Goal: Information Seeking & Learning: Learn about a topic

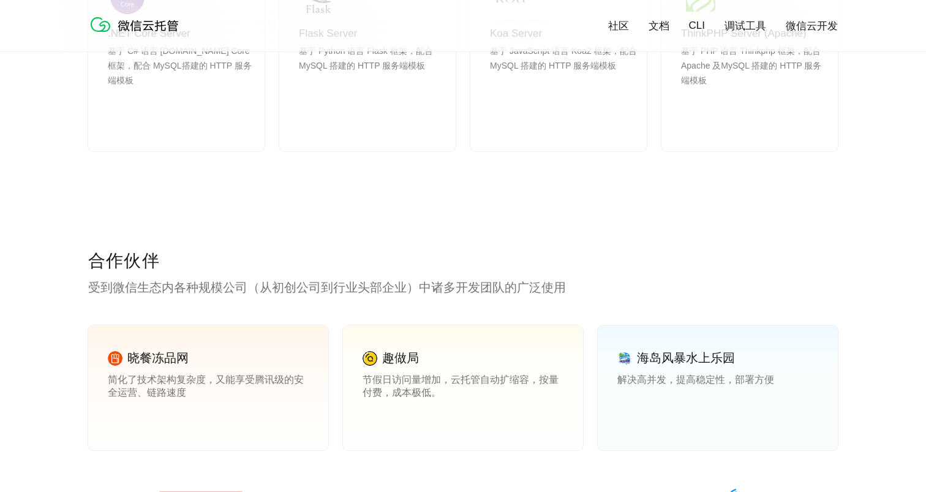
scroll to position [1613, 0]
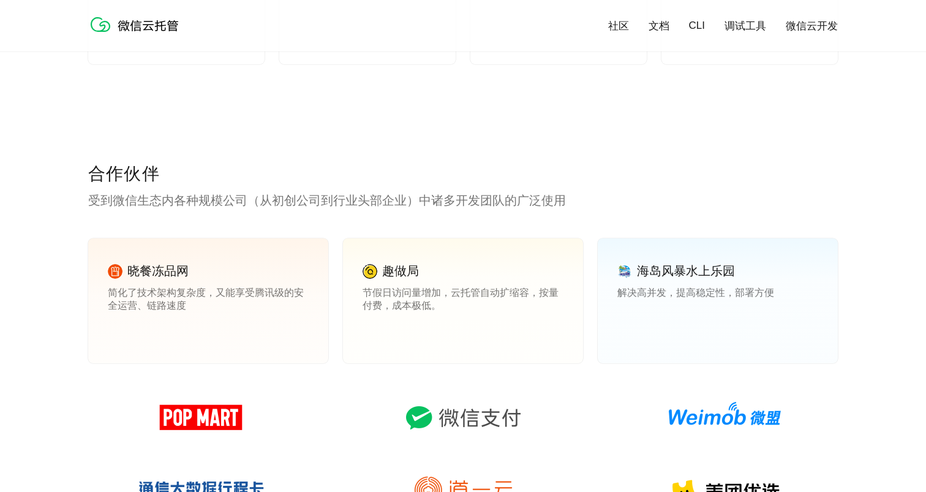
click at [227, 197] on p "受到微信生态内各种规模公司（从初创公司到行业头部企业）中诸多开发团队的广泛使用" at bounding box center [462, 200] width 749 height 17
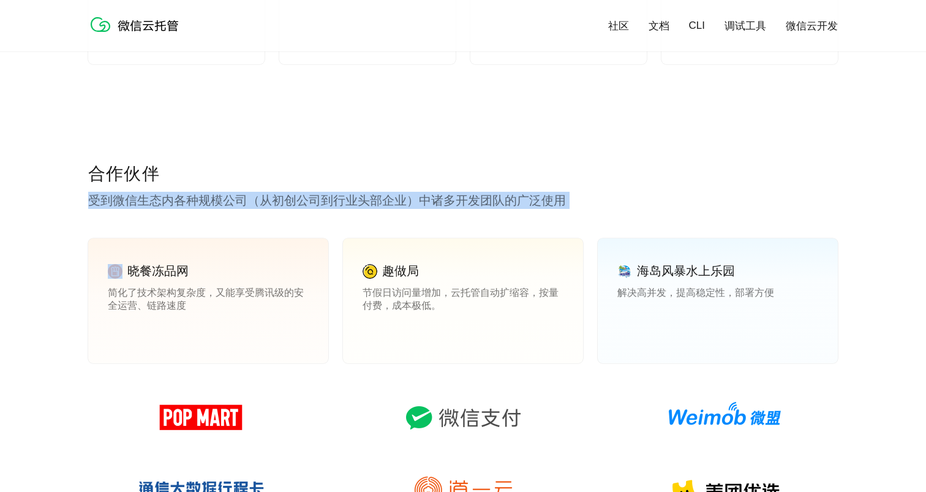
click at [446, 203] on p "受到微信生态内各种规模公司（从初创公司到行业头部企业）中诸多开发团队的广泛使用" at bounding box center [462, 200] width 749 height 17
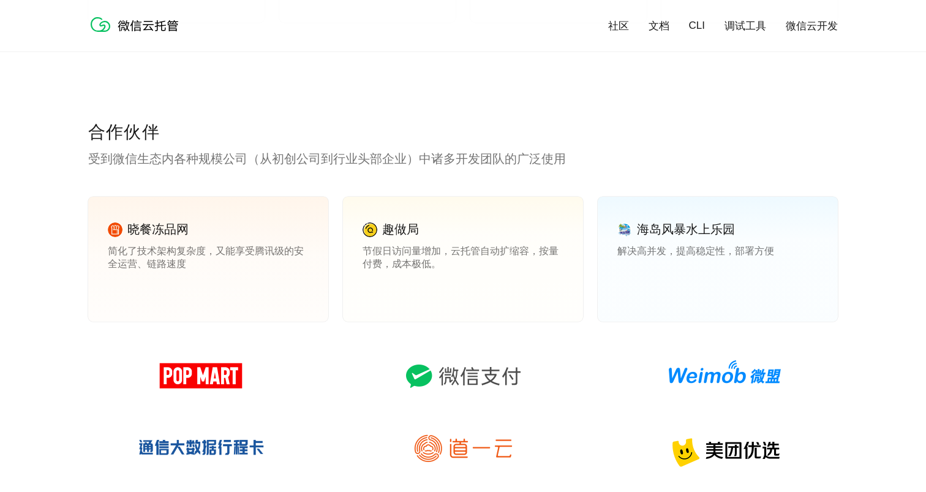
scroll to position [1665, 0]
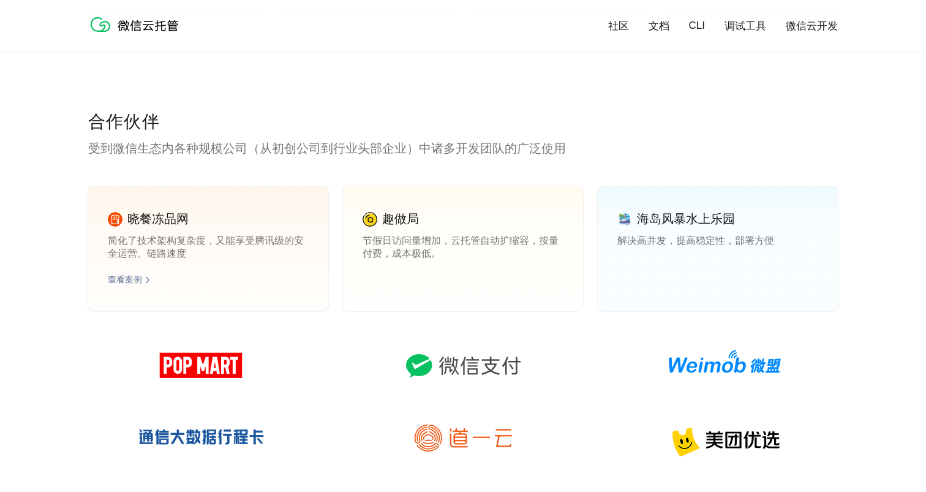
click at [285, 206] on div "晓餐冻品网 简化了技术架构复杂度，又能享受腾讯级的安全运营、链路速度 查看案例" at bounding box center [208, 248] width 240 height 125
click at [119, 280] on link "查看案例" at bounding box center [125, 279] width 34 height 11
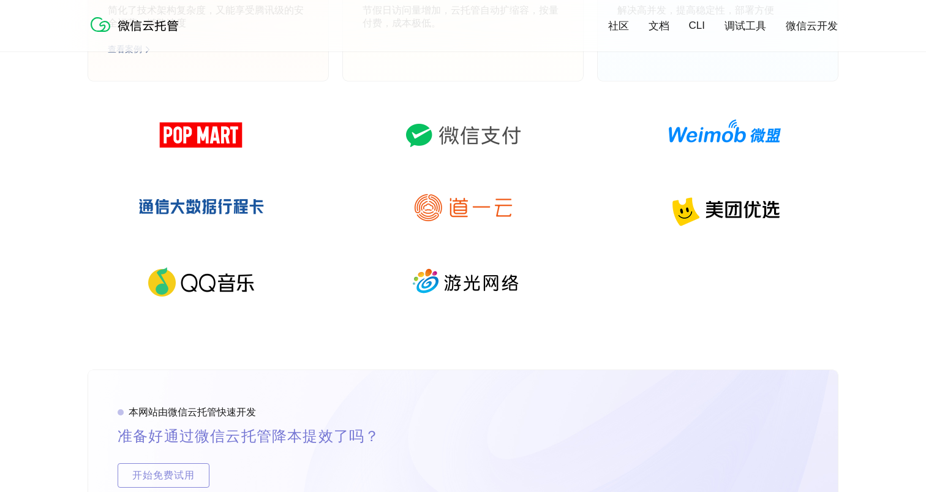
scroll to position [1925, 0]
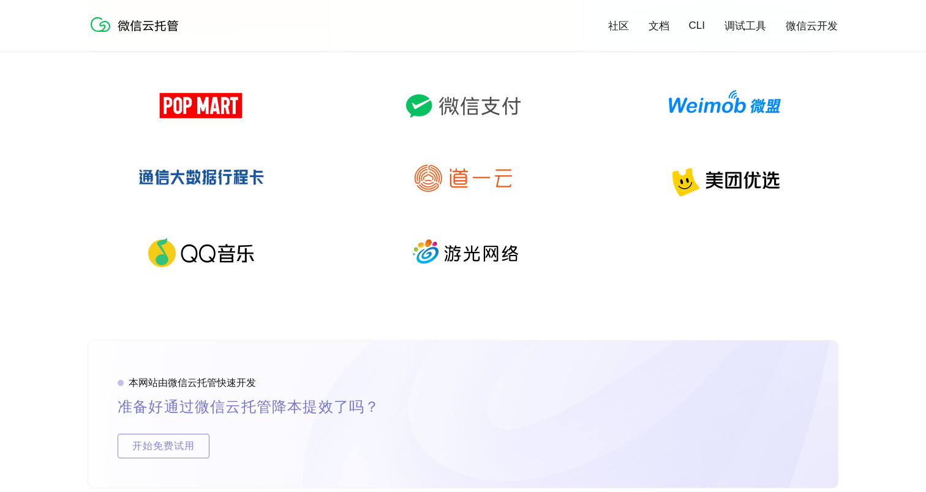
click at [205, 111] on img at bounding box center [201, 105] width 176 height 59
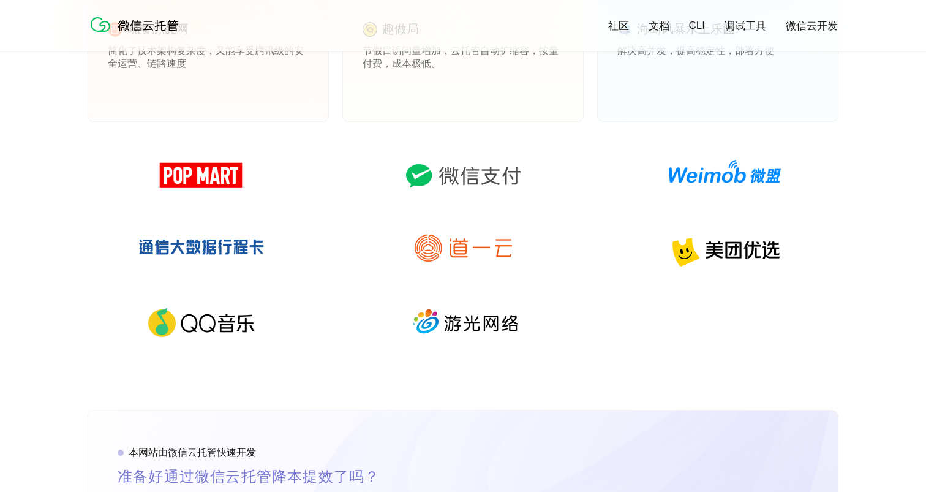
scroll to position [1840, 0]
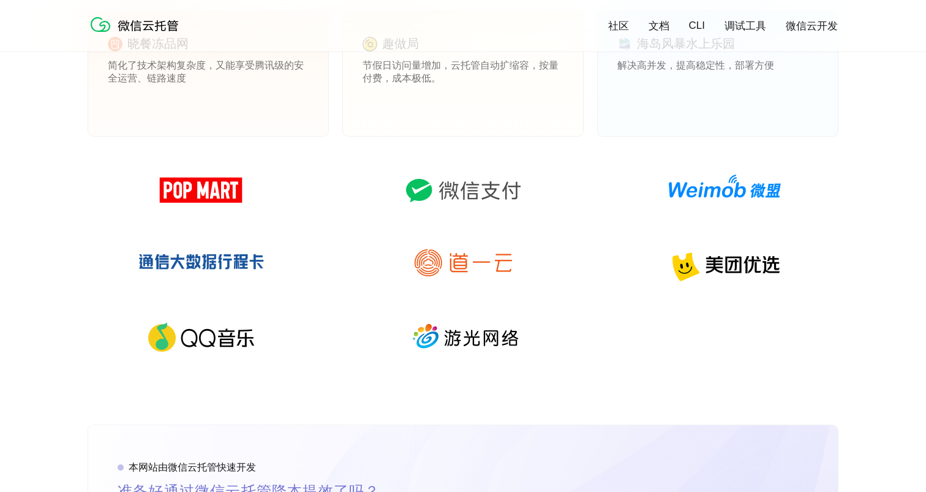
click at [670, 369] on div at bounding box center [462, 270] width 749 height 220
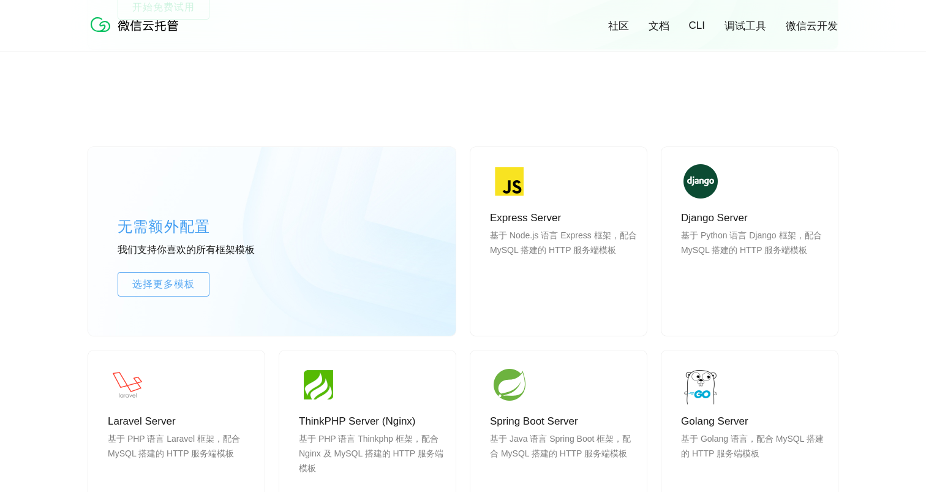
scroll to position [897, 0]
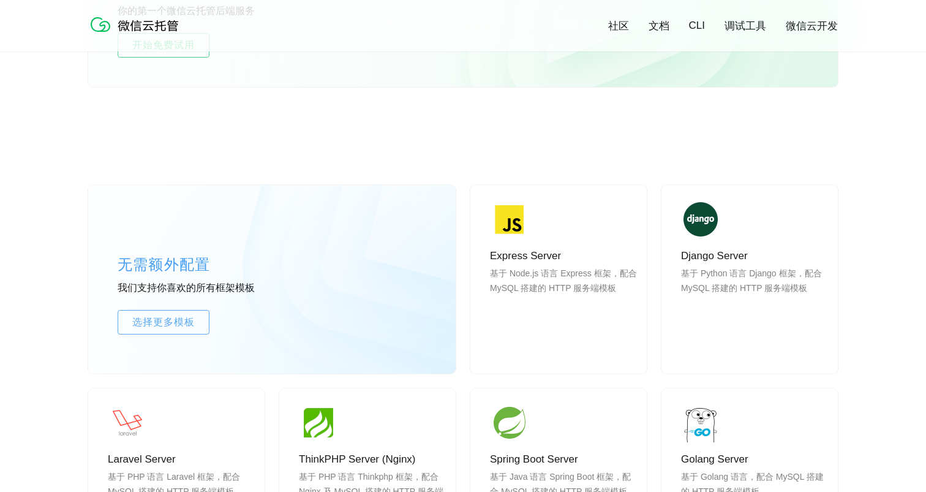
click at [616, 26] on link "社区" at bounding box center [618, 26] width 21 height 14
